Goal: Entertainment & Leisure: Consume media (video, audio)

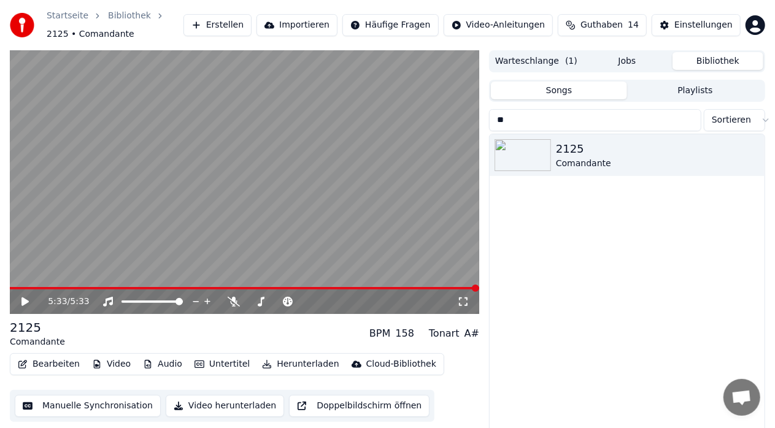
click at [520, 122] on input "**" at bounding box center [595, 120] width 212 height 22
type input "*"
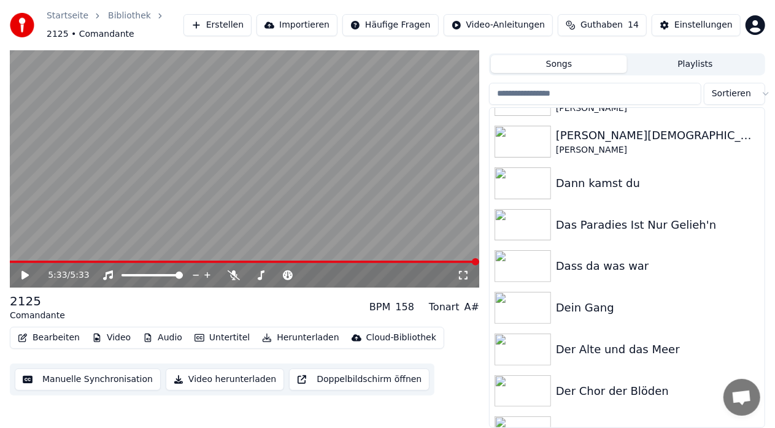
scroll to position [1842, 0]
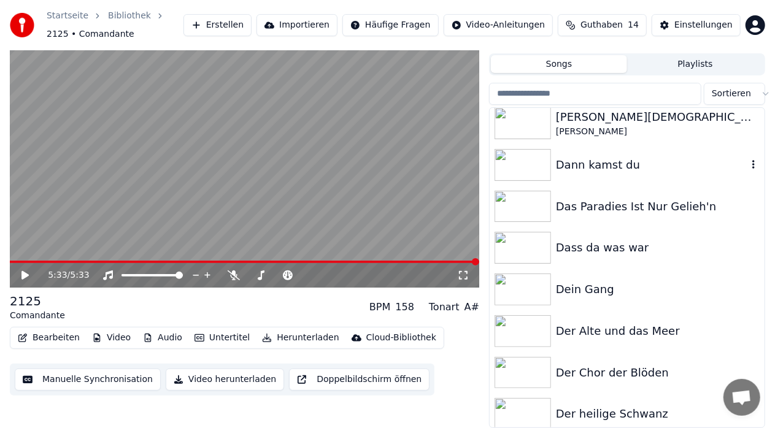
click at [527, 164] on img at bounding box center [523, 165] width 56 height 32
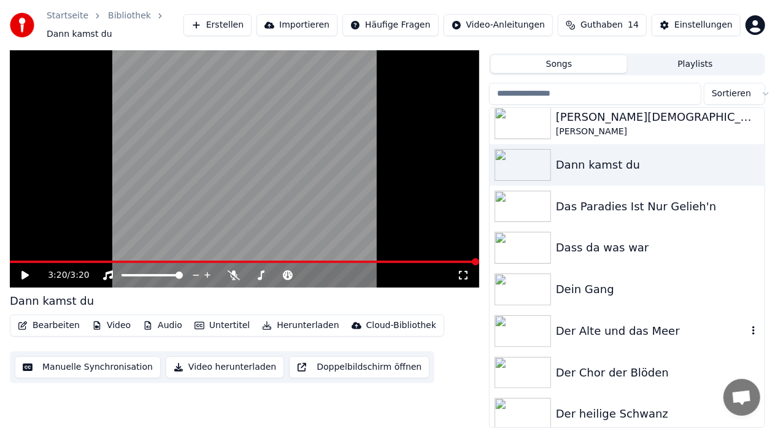
click at [535, 333] on img at bounding box center [523, 332] width 56 height 32
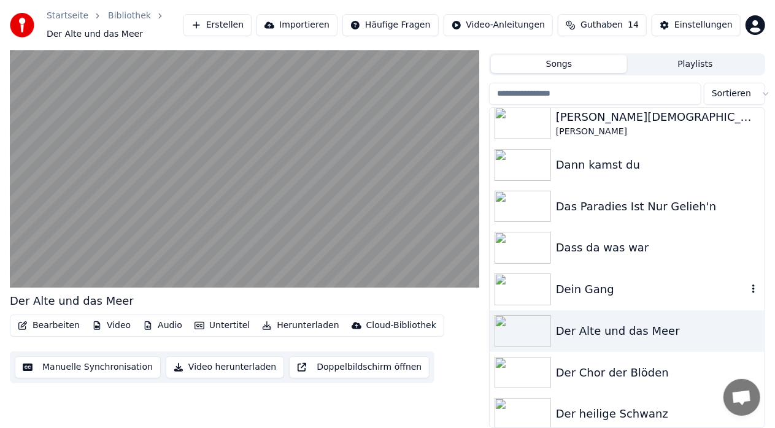
click at [524, 287] on img at bounding box center [523, 290] width 56 height 32
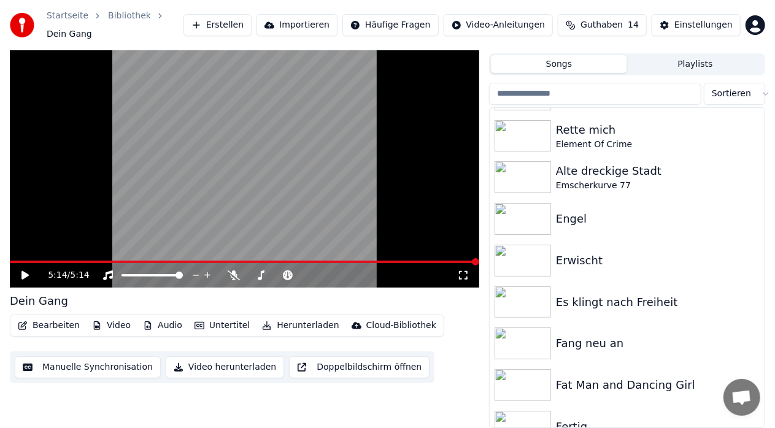
scroll to position [3167, 0]
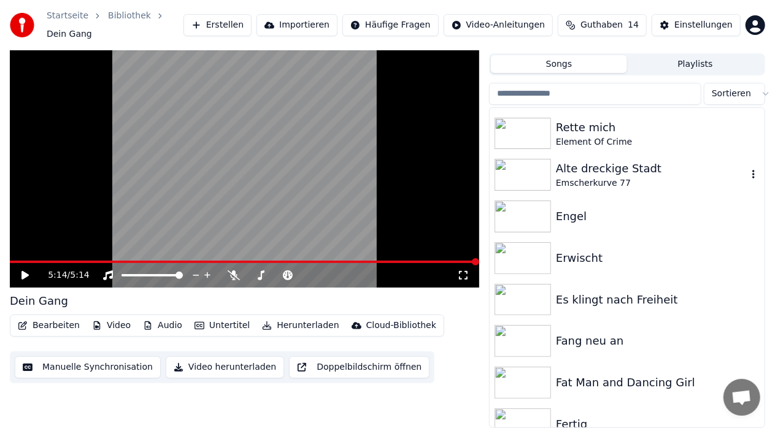
click at [557, 178] on div "Emscherkurve 77" at bounding box center [652, 183] width 192 height 12
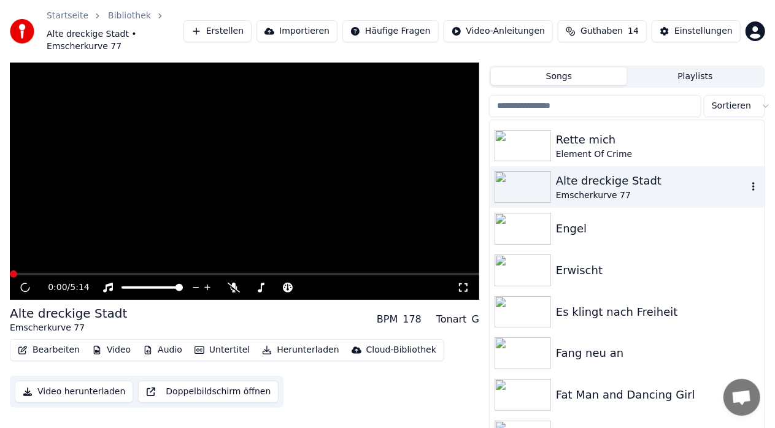
scroll to position [39, 0]
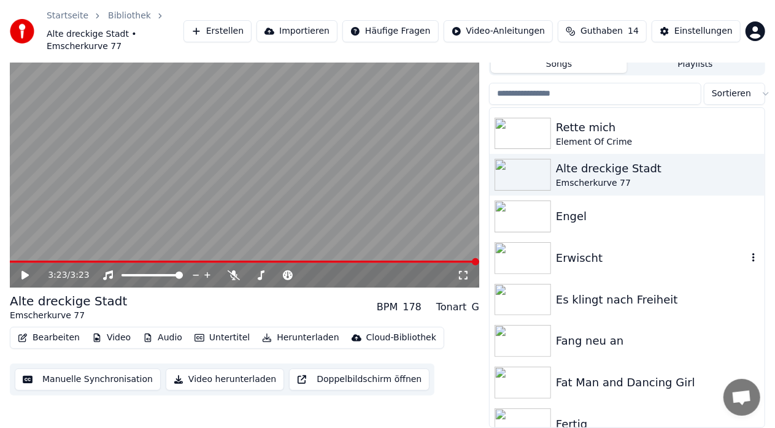
click at [535, 260] on img at bounding box center [523, 258] width 56 height 32
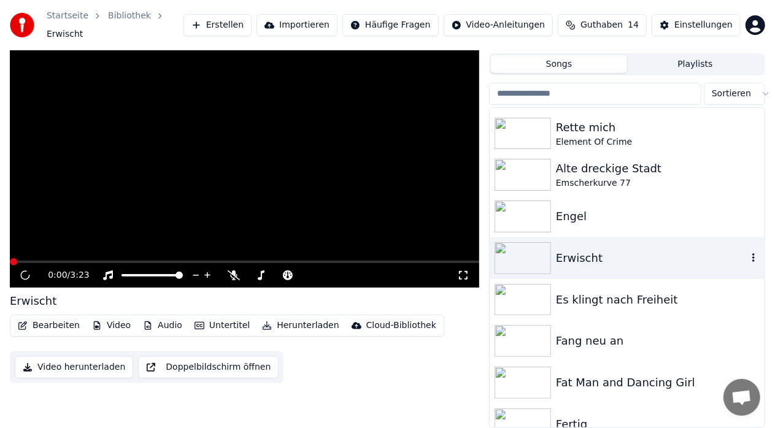
scroll to position [26, 0]
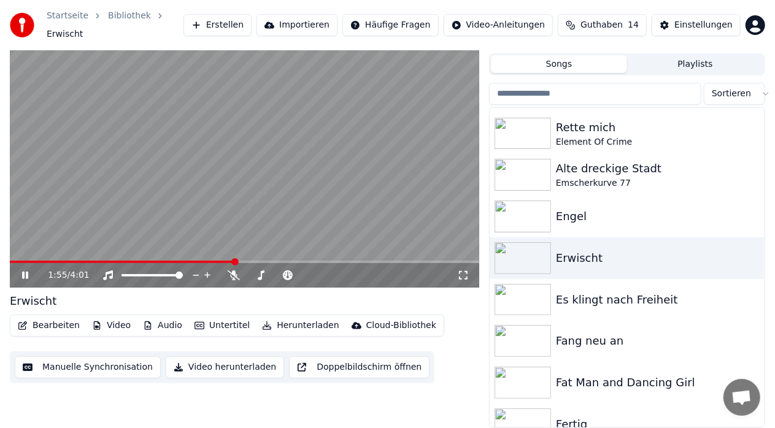
click at [25, 274] on icon at bounding box center [34, 276] width 28 height 10
click at [203, 263] on div "1:55 / 4:01" at bounding box center [245, 275] width 470 height 25
click at [203, 262] on span at bounding box center [106, 262] width 193 height 2
click at [26, 275] on icon at bounding box center [24, 275] width 7 height 9
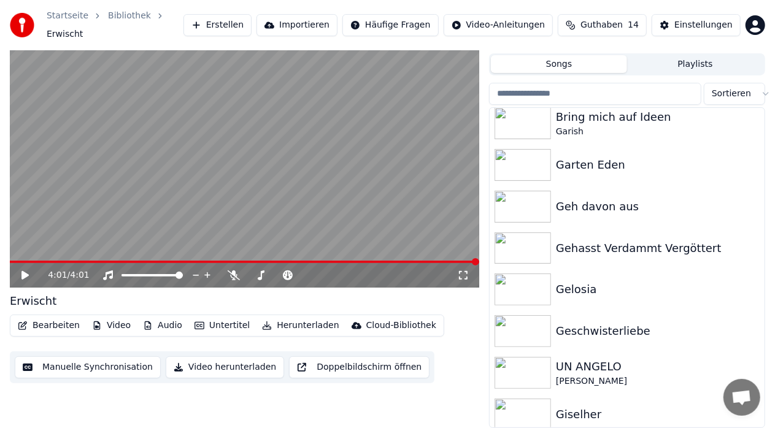
scroll to position [4076, 0]
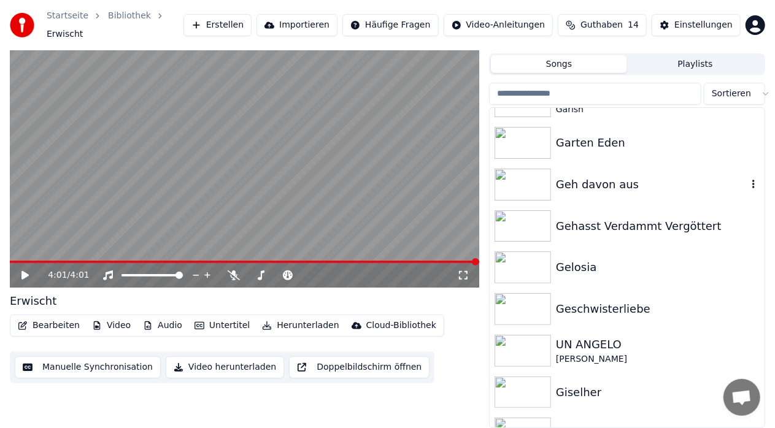
click at [522, 186] on img at bounding box center [523, 185] width 56 height 32
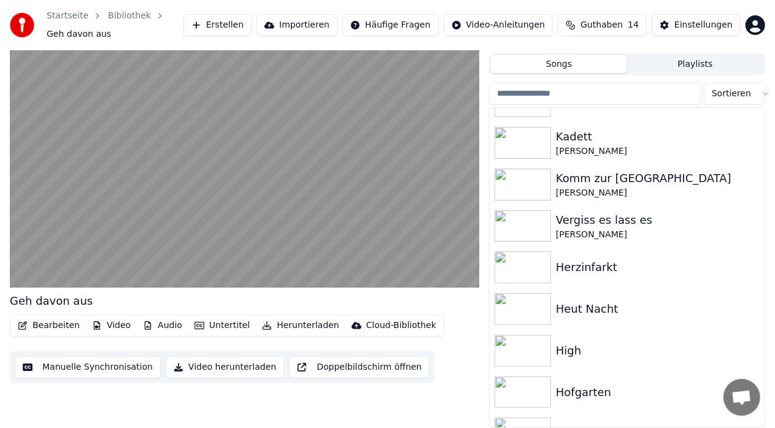
scroll to position [4788, 0]
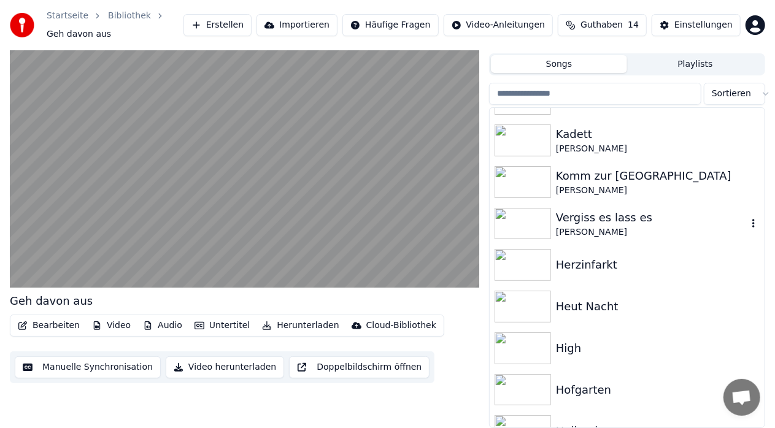
click at [516, 217] on img at bounding box center [523, 224] width 56 height 32
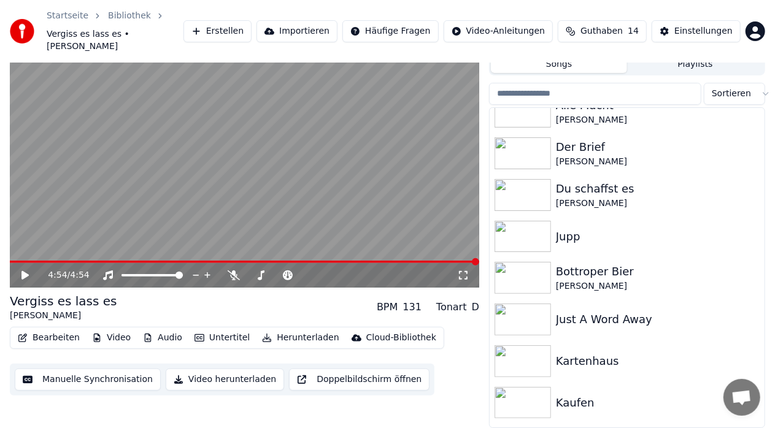
scroll to position [6654, 0]
click at [522, 150] on img at bounding box center [523, 153] width 56 height 32
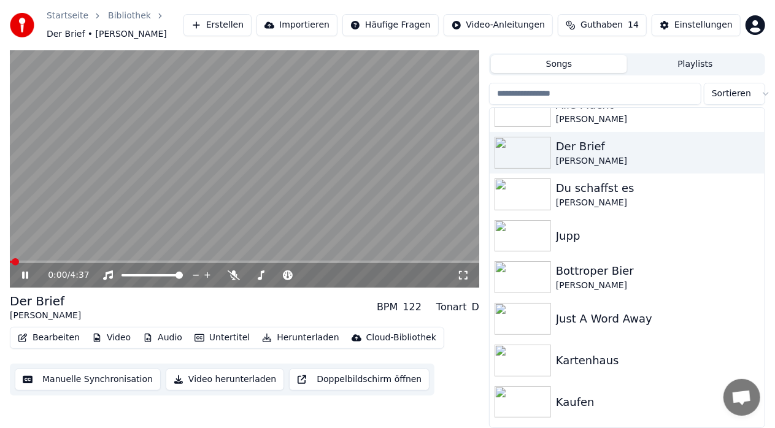
click at [26, 276] on icon at bounding box center [25, 275] width 6 height 7
click at [26, 276] on icon at bounding box center [24, 275] width 7 height 9
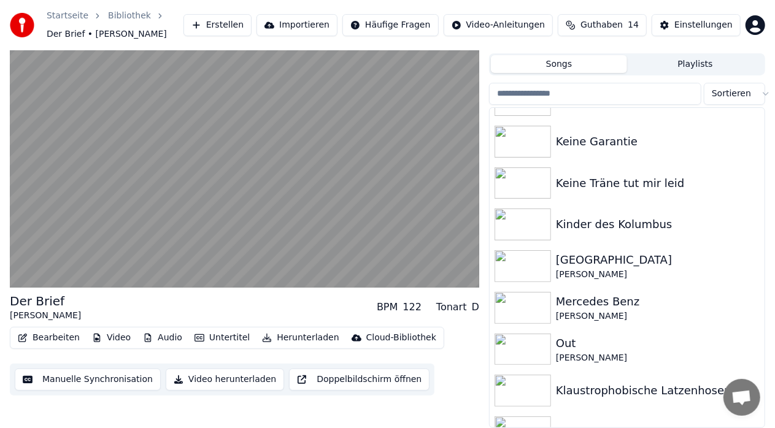
scroll to position [7022, 0]
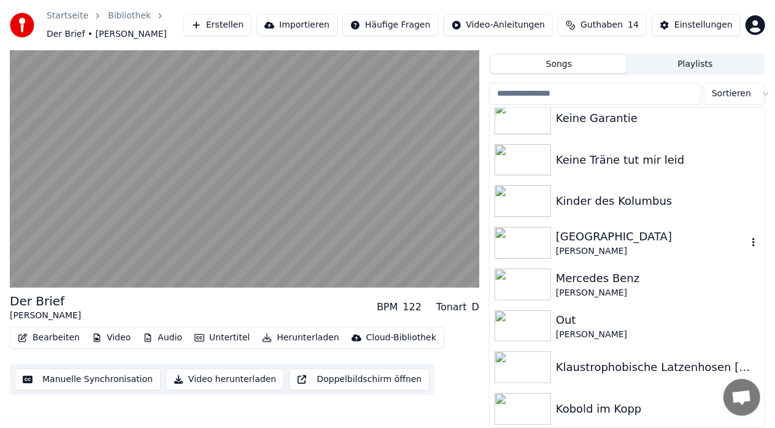
click at [518, 243] on img at bounding box center [523, 243] width 56 height 32
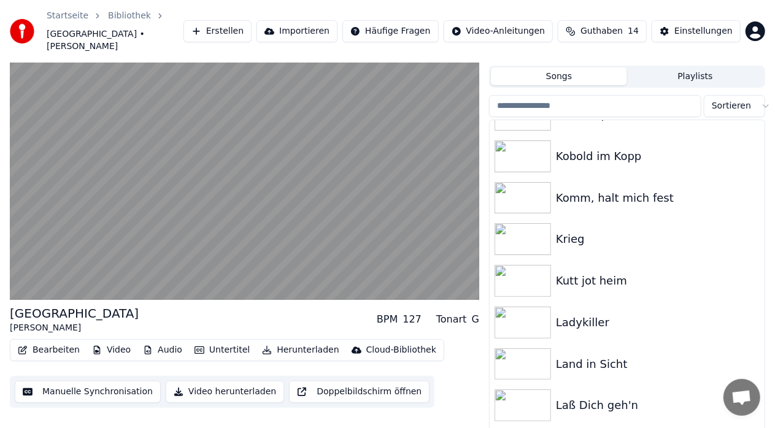
scroll to position [7293, 0]
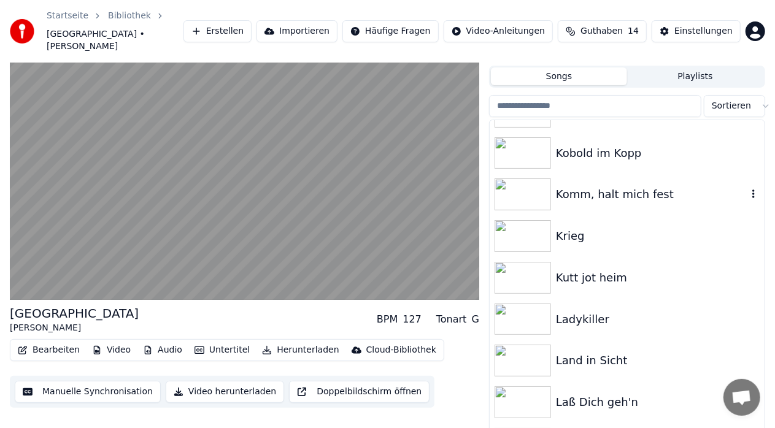
click at [517, 181] on img at bounding box center [523, 195] width 56 height 32
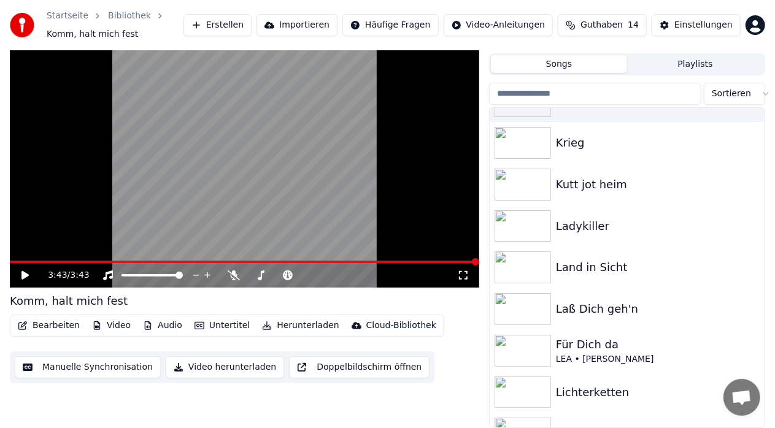
scroll to position [7391, 0]
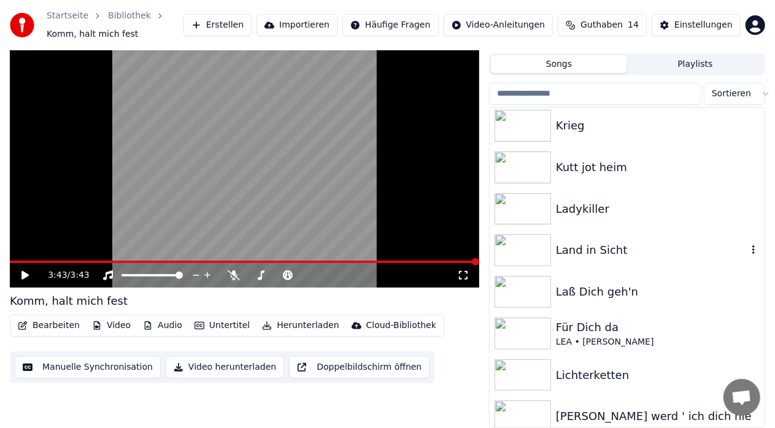
click at [515, 250] on img at bounding box center [523, 250] width 56 height 32
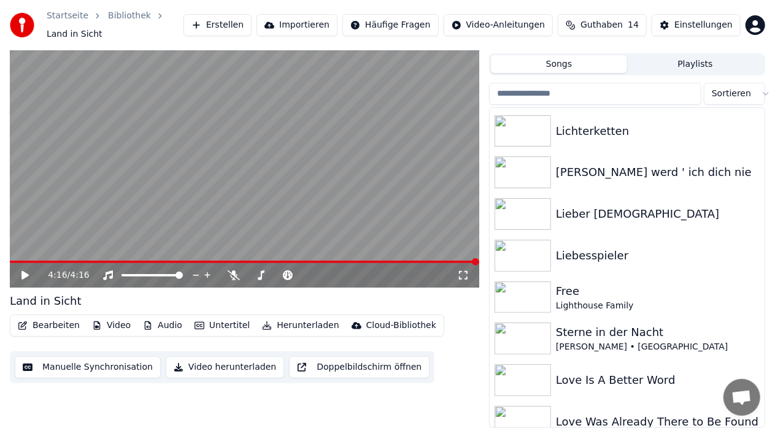
scroll to position [7661, 0]
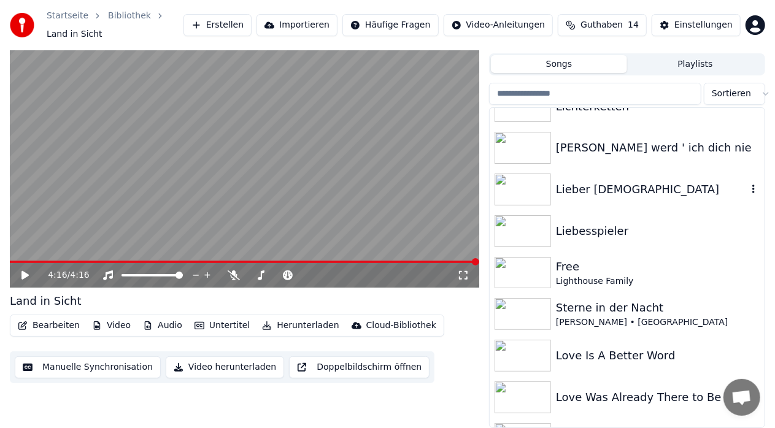
click at [521, 188] on img at bounding box center [523, 190] width 56 height 32
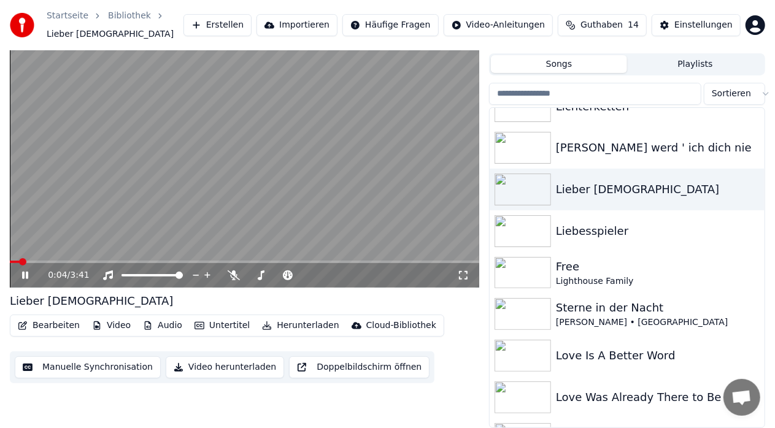
click at [26, 273] on icon at bounding box center [25, 275] width 6 height 7
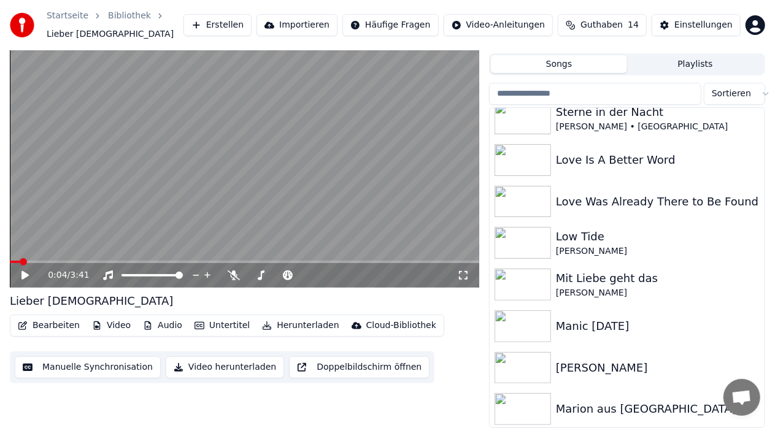
scroll to position [7882, 0]
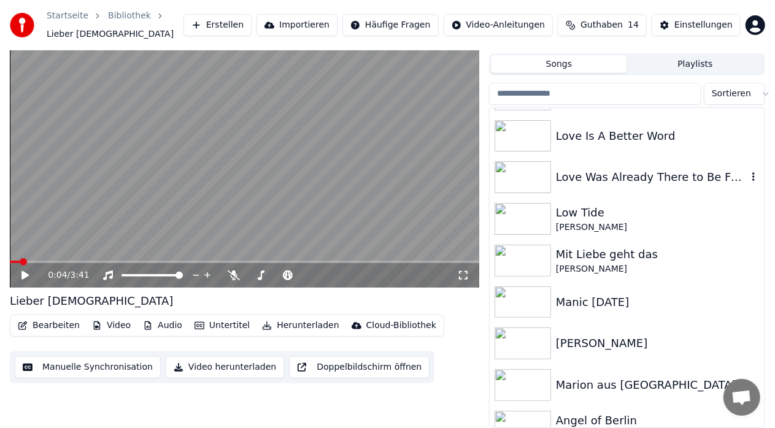
click at [525, 179] on img at bounding box center [523, 177] width 56 height 32
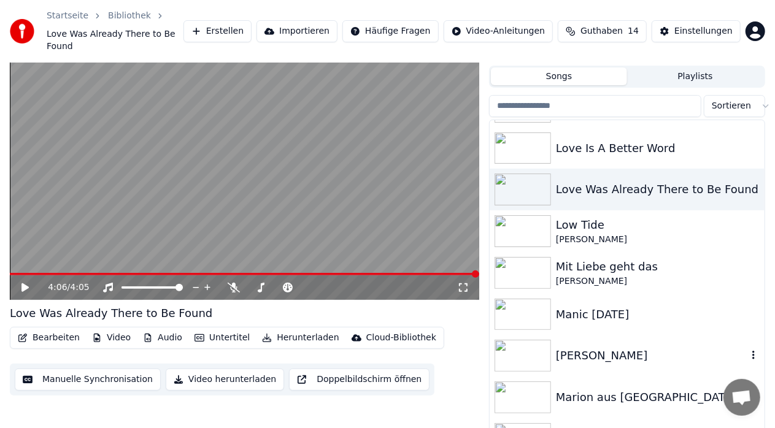
click at [528, 346] on img at bounding box center [523, 356] width 56 height 32
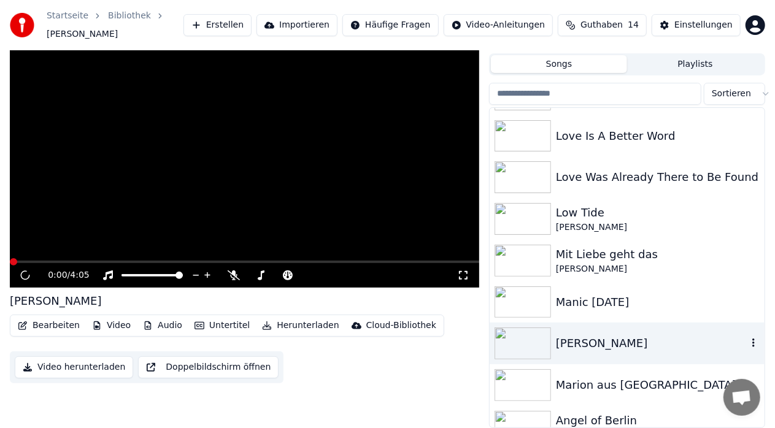
scroll to position [20, 0]
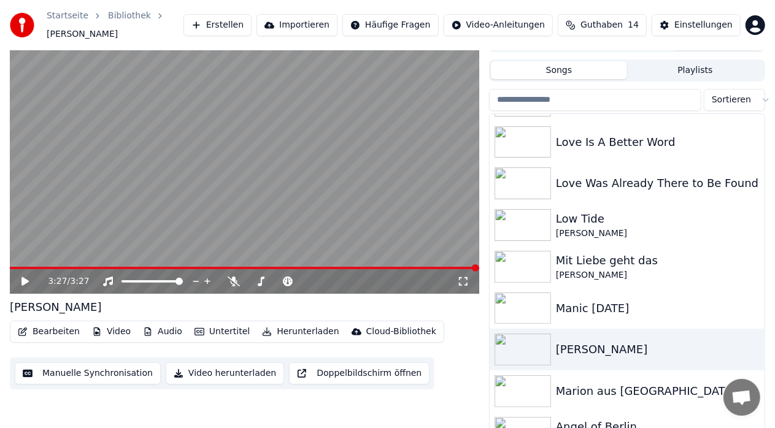
click at [522, 386] on img at bounding box center [523, 392] width 56 height 32
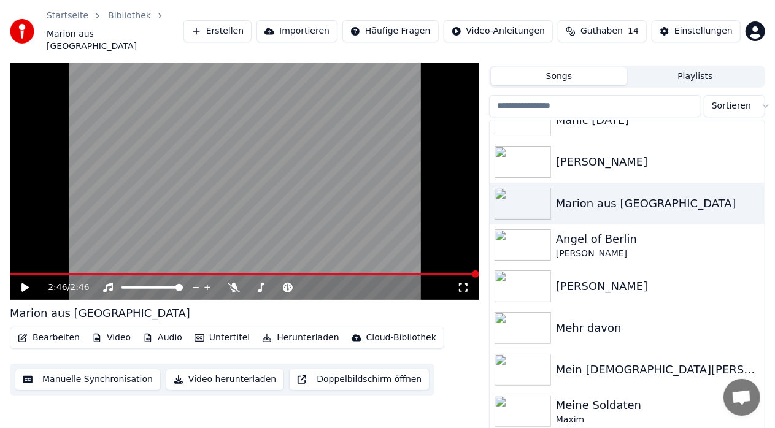
scroll to position [8078, 0]
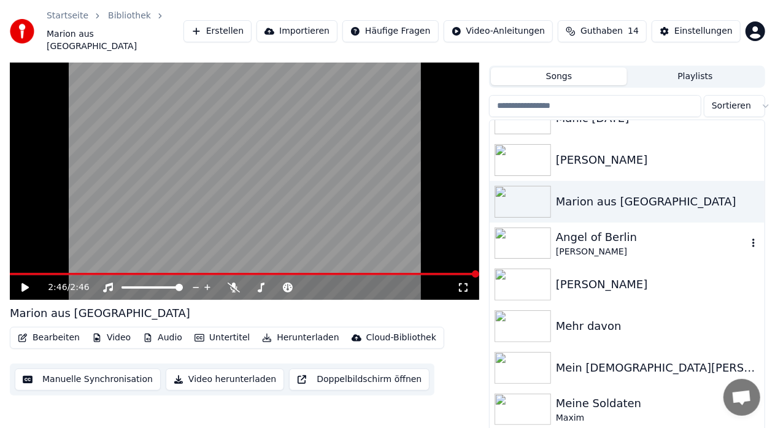
click at [522, 228] on img at bounding box center [523, 244] width 56 height 32
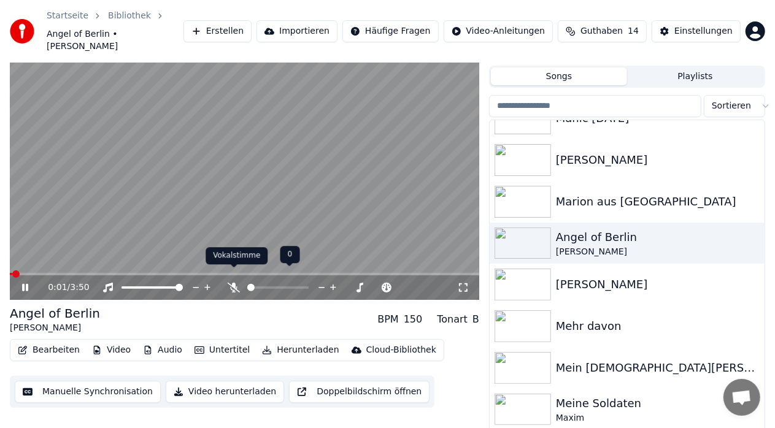
click at [231, 283] on icon at bounding box center [234, 288] width 12 height 10
click at [154, 282] on div at bounding box center [163, 288] width 99 height 12
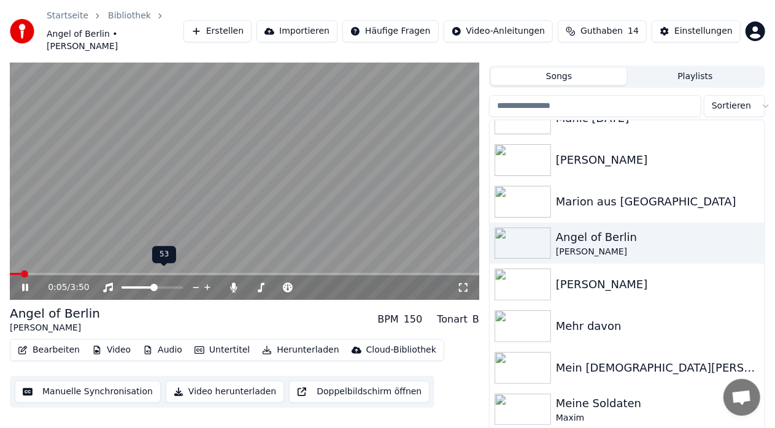
click at [154, 287] on span at bounding box center [138, 288] width 33 height 2
click at [183, 284] on span at bounding box center [179, 287] width 7 height 7
click at [286, 287] on span at bounding box center [266, 288] width 39 height 2
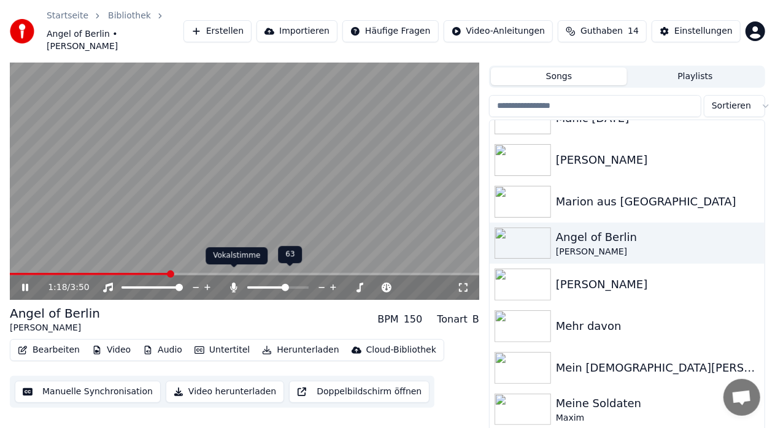
click at [236, 283] on icon at bounding box center [234, 288] width 7 height 10
click at [230, 283] on icon at bounding box center [234, 288] width 12 height 10
click at [233, 283] on icon at bounding box center [234, 288] width 7 height 10
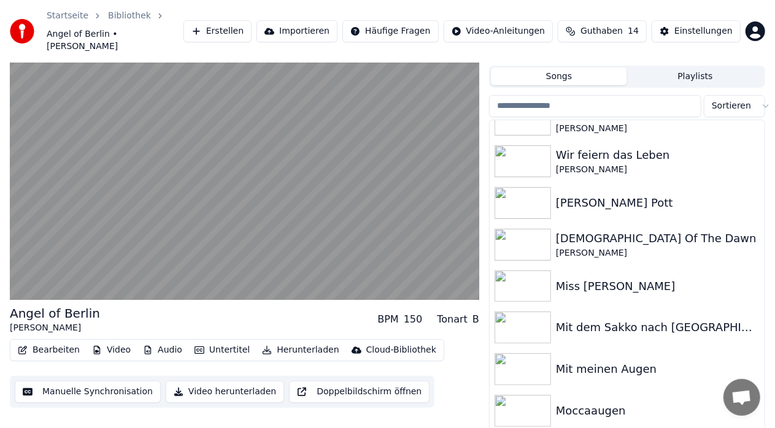
scroll to position [8471, 0]
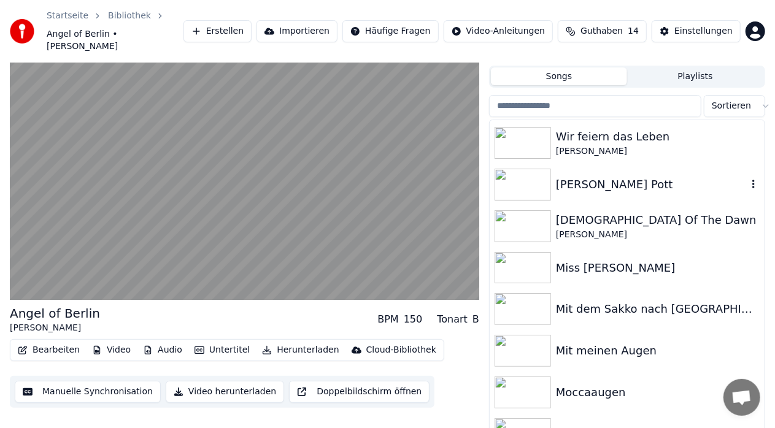
click at [514, 169] on img at bounding box center [523, 185] width 56 height 32
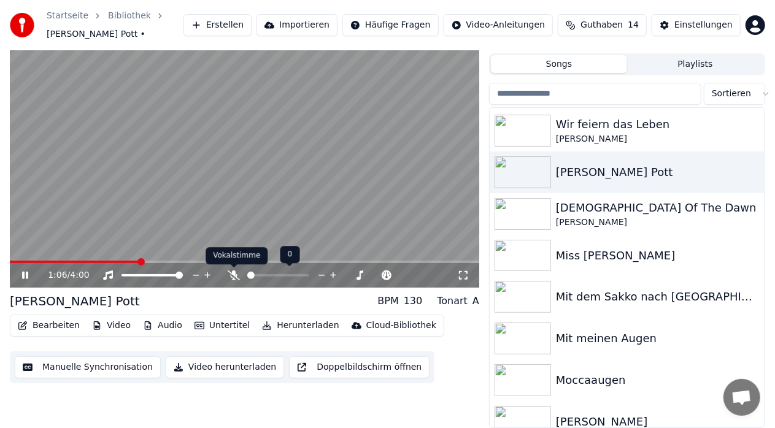
click at [230, 276] on icon at bounding box center [234, 276] width 12 height 10
click at [10, 265] on span at bounding box center [13, 261] width 7 height 7
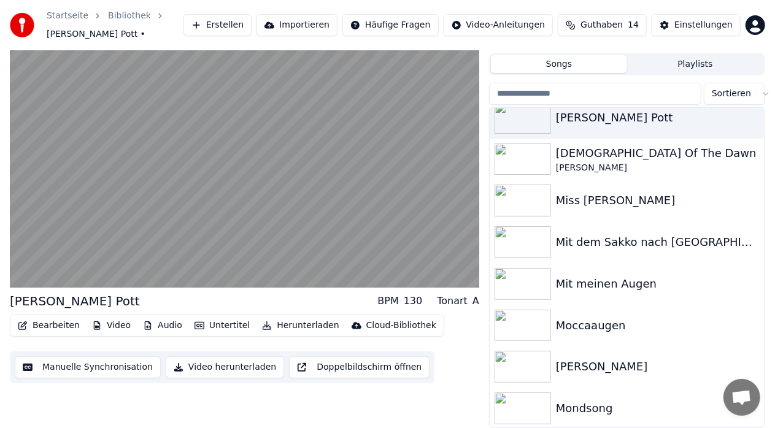
scroll to position [8545, 0]
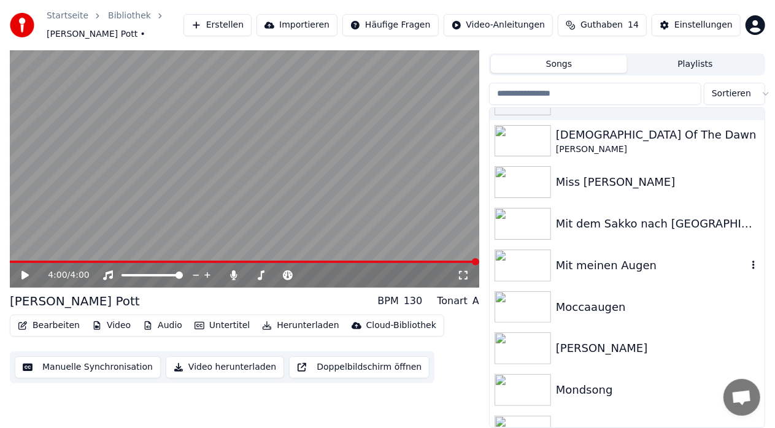
click at [521, 263] on img at bounding box center [523, 266] width 56 height 32
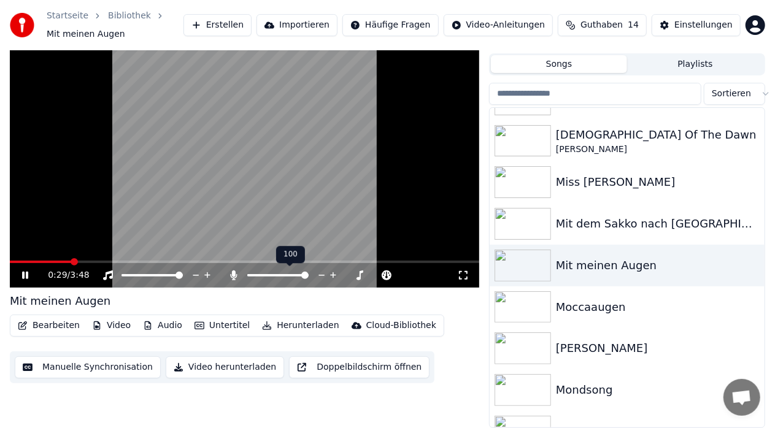
click at [233, 276] on icon at bounding box center [234, 276] width 7 height 10
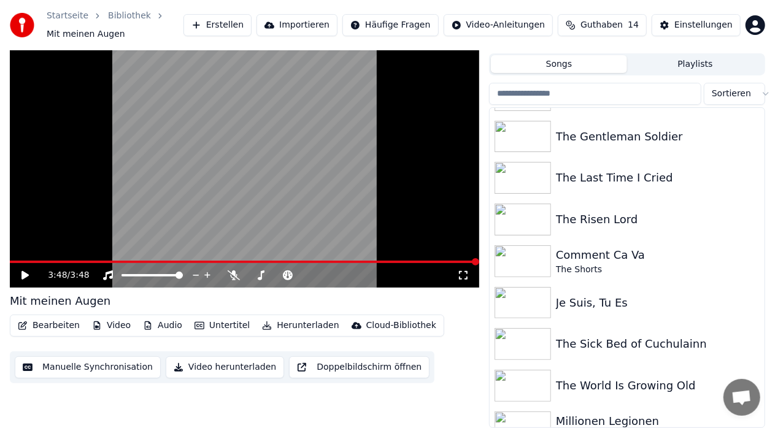
scroll to position [12351, 0]
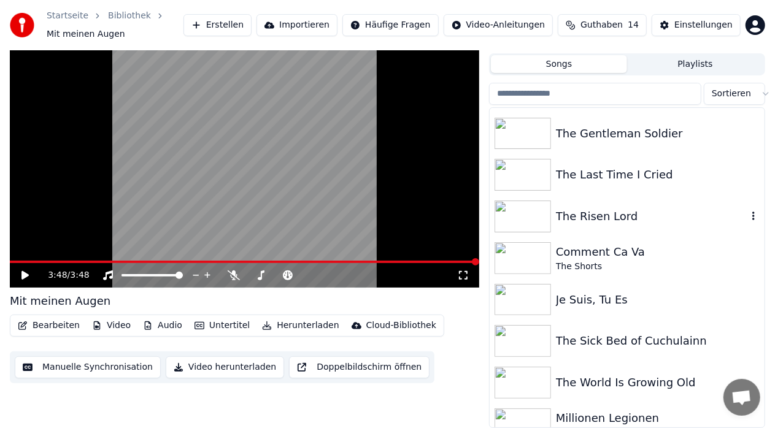
click at [518, 221] on img at bounding box center [523, 217] width 56 height 32
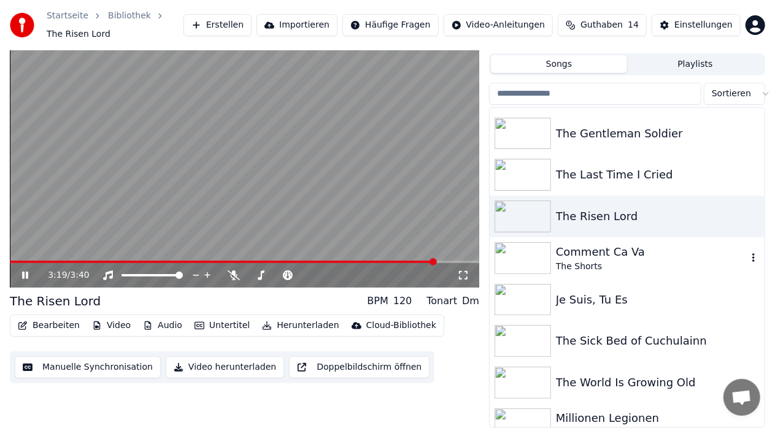
click at [524, 266] on img at bounding box center [523, 258] width 56 height 32
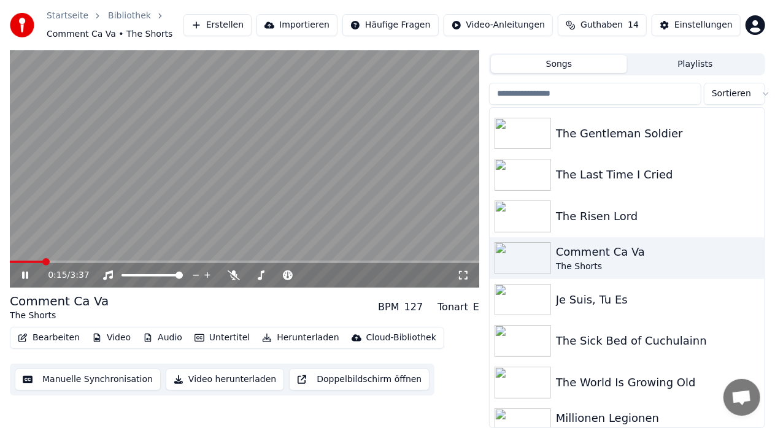
click at [23, 275] on icon at bounding box center [25, 275] width 6 height 7
click at [23, 275] on icon at bounding box center [24, 275] width 7 height 9
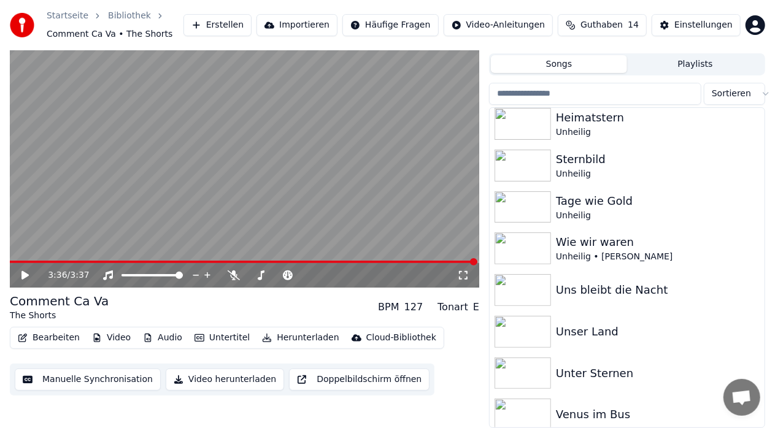
scroll to position [13529, 0]
click at [532, 248] on img at bounding box center [523, 248] width 56 height 32
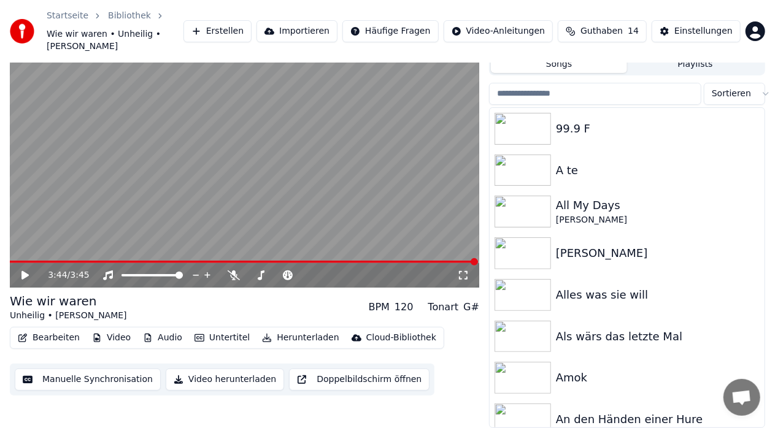
click at [597, 96] on input "search" at bounding box center [595, 94] width 212 height 22
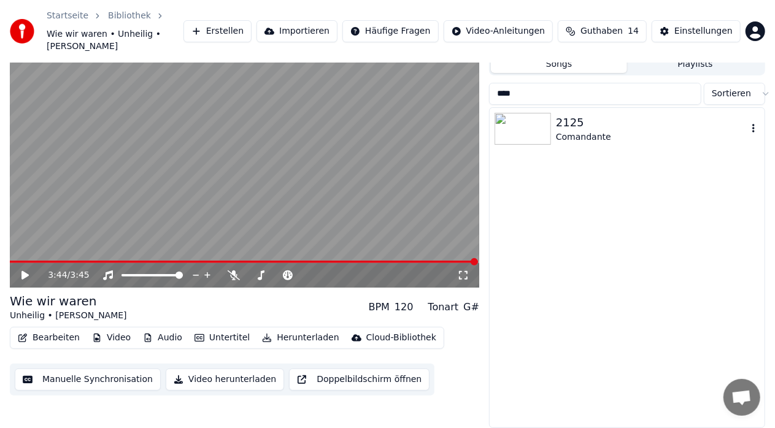
type input "****"
click at [575, 125] on div "2125" at bounding box center [652, 122] width 192 height 17
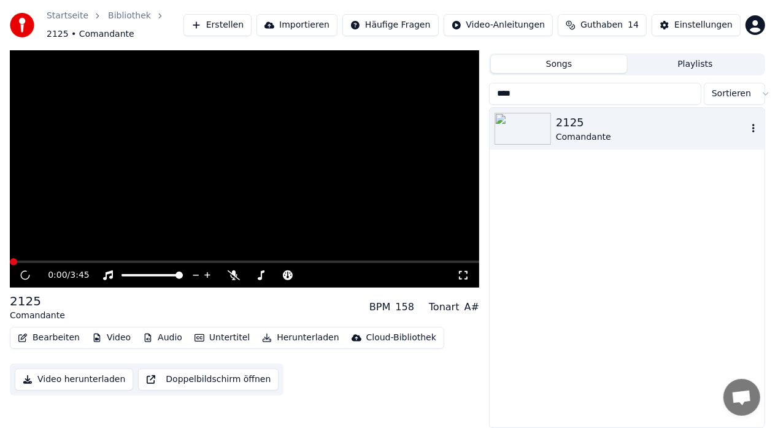
scroll to position [26, 0]
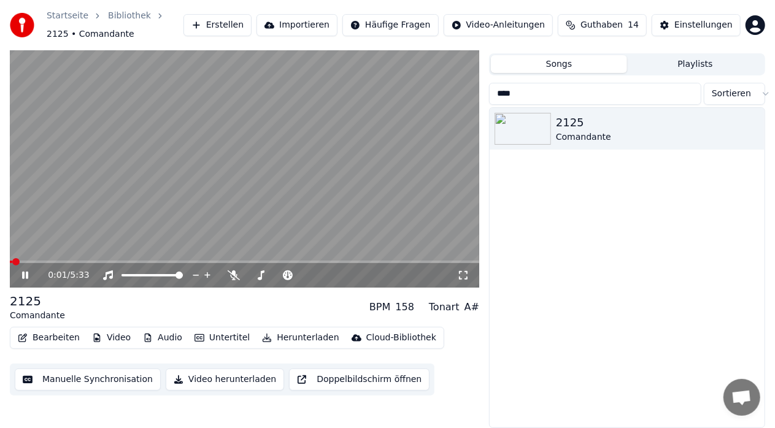
click at [27, 277] on icon at bounding box center [25, 275] width 6 height 7
click at [10, 261] on span at bounding box center [13, 261] width 7 height 7
click at [10, 258] on span at bounding box center [13, 261] width 7 height 7
click at [23, 274] on icon at bounding box center [24, 275] width 7 height 9
drag, startPoint x: 524, startPoint y: 95, endPoint x: 435, endPoint y: 98, distance: 89.1
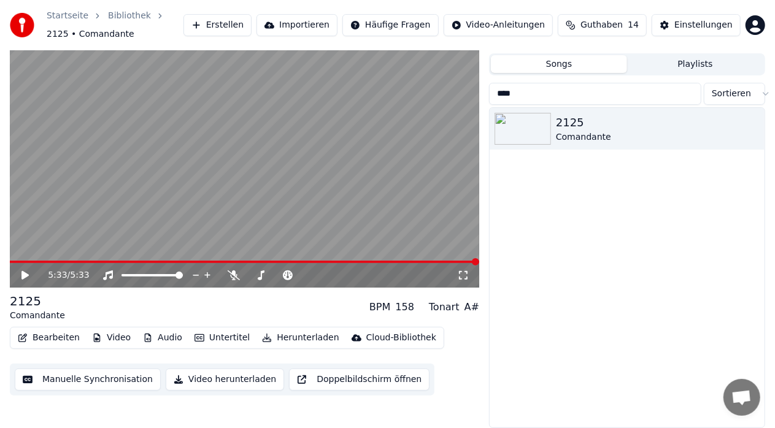
click at [435, 98] on div "5:33 / 5:33 2125 Comandante BPM 158 Tonart A# Bearbeiten Video Audio Untertitel…" at bounding box center [387, 226] width 775 height 405
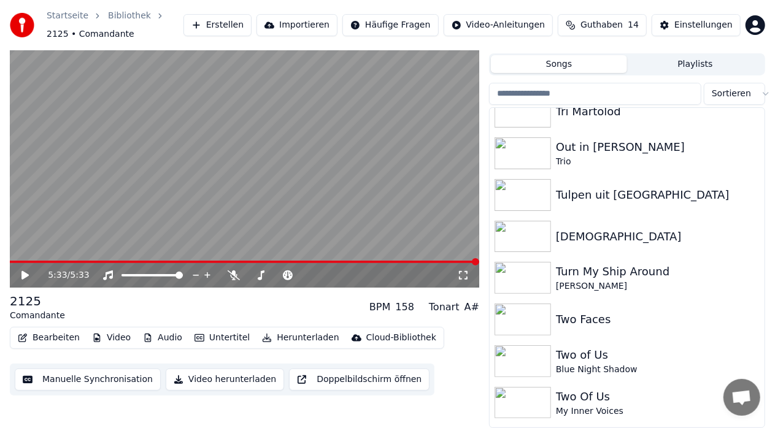
scroll to position [12896, 0]
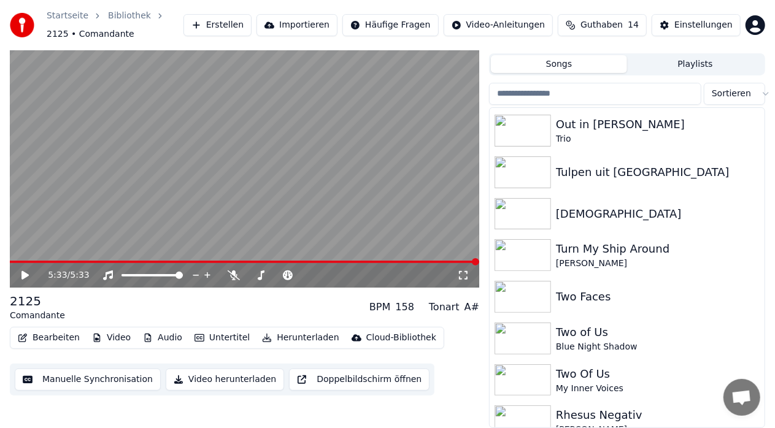
click at [546, 90] on input "search" at bounding box center [595, 94] width 212 height 22
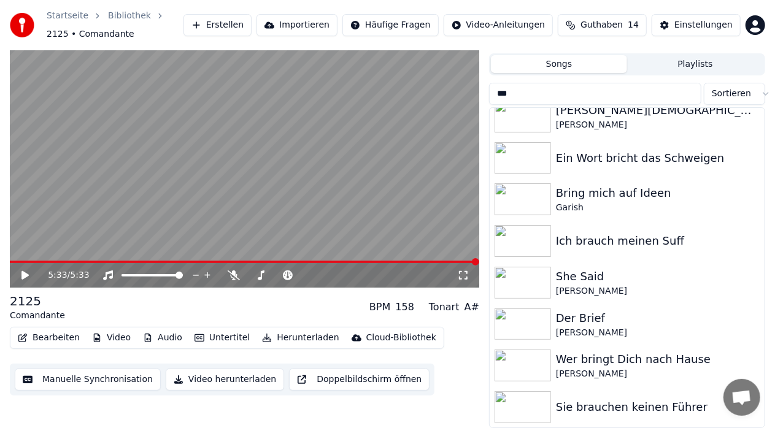
scroll to position [0, 0]
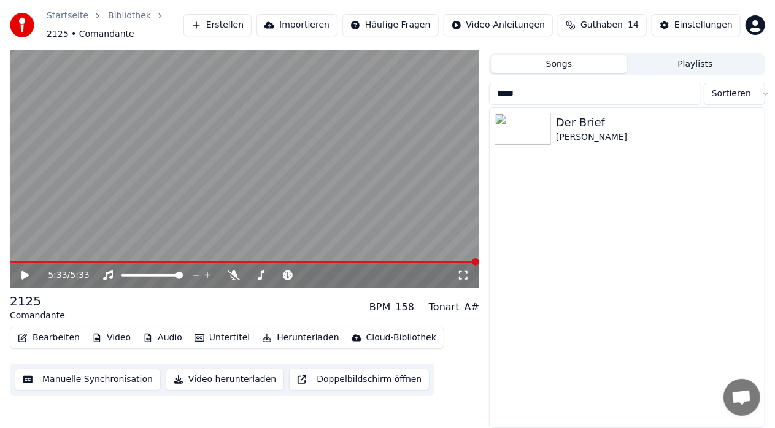
click at [28, 276] on icon at bounding box center [24, 275] width 7 height 9
drag, startPoint x: 28, startPoint y: 276, endPoint x: 392, endPoint y: 157, distance: 383.0
click at [392, 157] on div "0:04 / 5:33" at bounding box center [245, 156] width 470 height 264
click at [530, 134] on img at bounding box center [523, 129] width 56 height 32
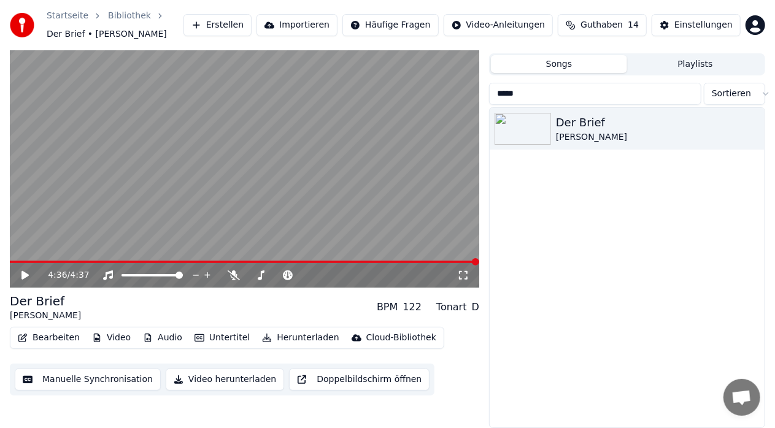
drag, startPoint x: 524, startPoint y: 95, endPoint x: 422, endPoint y: 80, distance: 103.7
click at [422, 80] on div "4:36 / 4:37 Der Brief [PERSON_NAME] BPM 122 Tonart D Bearbeiten Video Audio Unt…" at bounding box center [387, 226] width 775 height 405
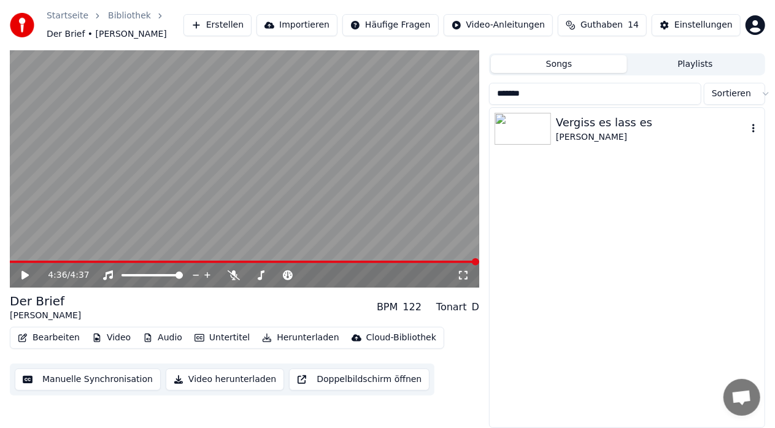
type input "*******"
click at [520, 123] on img at bounding box center [523, 129] width 56 height 32
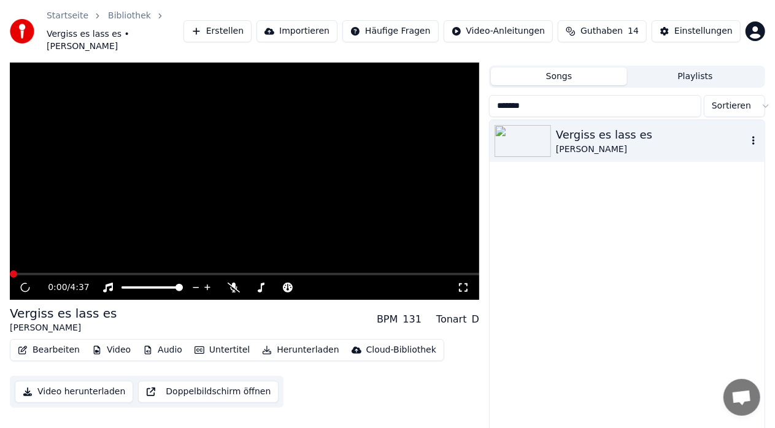
scroll to position [39, 0]
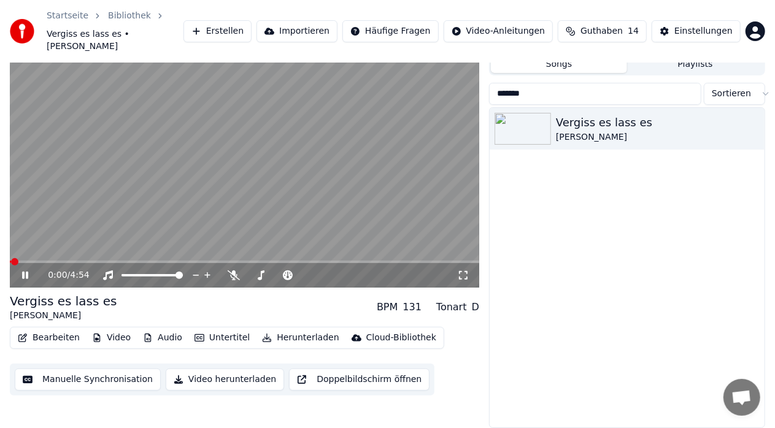
click at [25, 276] on icon at bounding box center [25, 275] width 6 height 7
click at [10, 263] on span at bounding box center [13, 261] width 7 height 7
click at [23, 277] on icon at bounding box center [24, 275] width 7 height 9
